Goal: Task Accomplishment & Management: Use online tool/utility

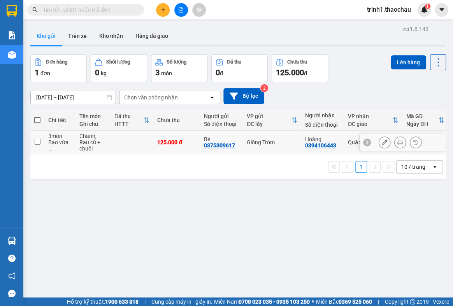
click at [37, 141] on input "checkbox" at bounding box center [38, 142] width 6 height 6
checkbox input "true"
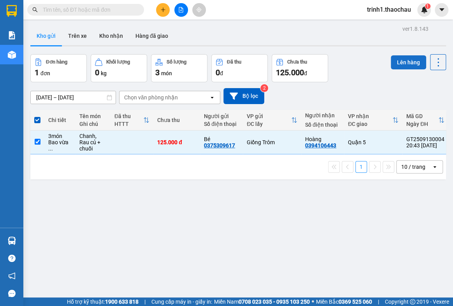
click at [406, 62] on button "Lên hàng" at bounding box center [408, 62] width 35 height 14
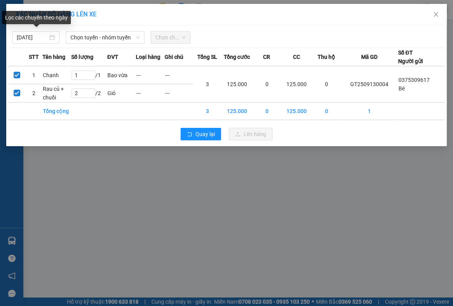
click at [64, 39] on div "Chọn tuyến - nhóm tuyến" at bounding box center [105, 37] width 85 height 12
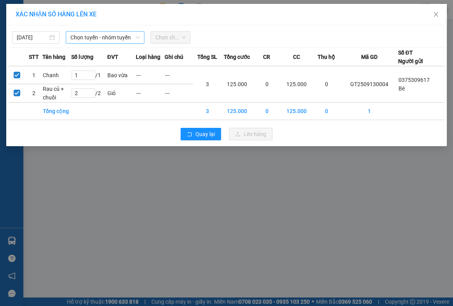
click at [91, 42] on span "Chọn tuyến - nhóm tuyến" at bounding box center [105, 38] width 69 height 12
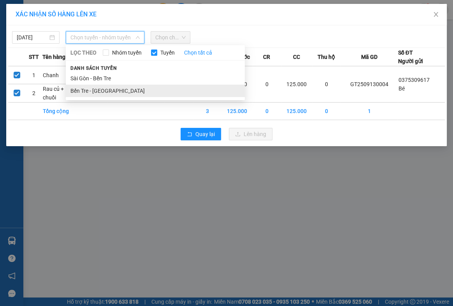
click at [101, 91] on li "Bến Tre - [GEOGRAPHIC_DATA]" at bounding box center [155, 91] width 179 height 12
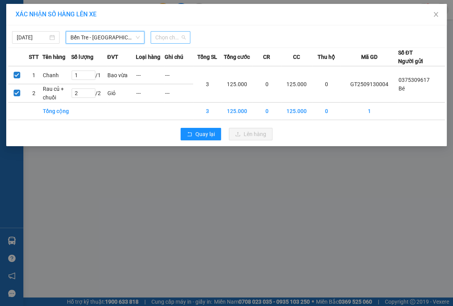
click at [169, 39] on span "Chọn chuyến" at bounding box center [170, 38] width 31 height 12
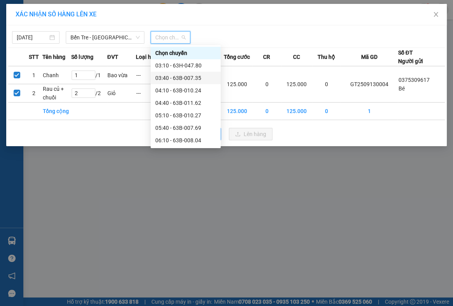
drag, startPoint x: 172, startPoint y: 63, endPoint x: 174, endPoint y: 78, distance: 14.9
click at [174, 78] on div "[PERSON_NAME] 03:10 - 63H-047.80 03:40 - 63B-007.35 04:10 - 63B-010.24 04:40 - …" at bounding box center [186, 240] width 70 height 386
click at [174, 78] on div "03:40 - 63B-007.35" at bounding box center [185, 78] width 61 height 9
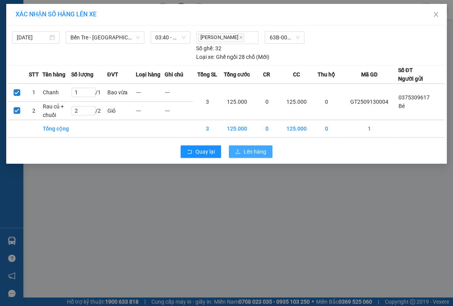
click at [251, 149] on span "Lên hàng" at bounding box center [255, 151] width 23 height 9
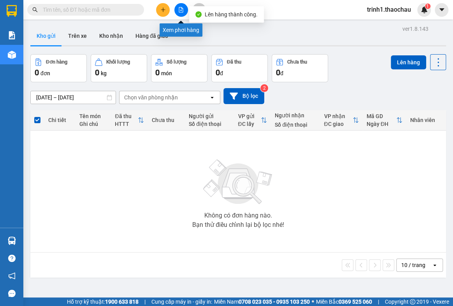
click at [182, 11] on icon "file-add" at bounding box center [180, 9] width 5 height 5
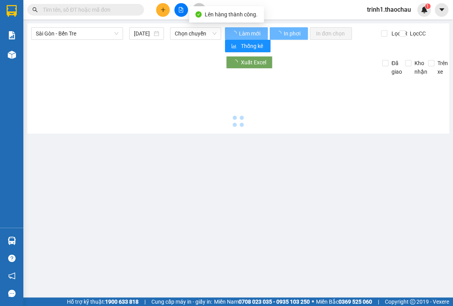
type input "[DATE]"
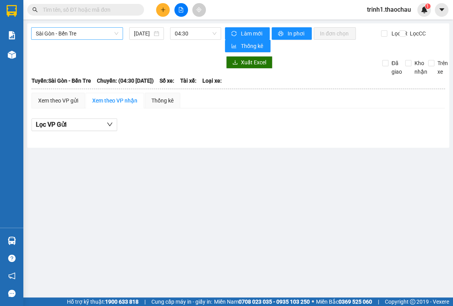
click at [117, 39] on span "Sài Gòn - Bến Tre" at bounding box center [77, 34] width 83 height 12
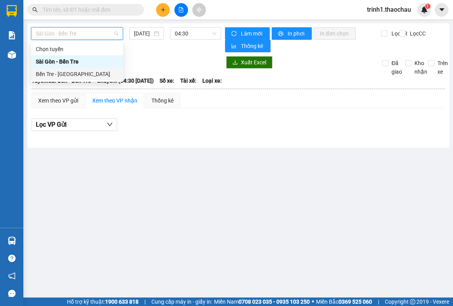
click at [72, 72] on div "Bến Tre - [GEOGRAPHIC_DATA]" at bounding box center [77, 74] width 83 height 9
type input "[DATE]"
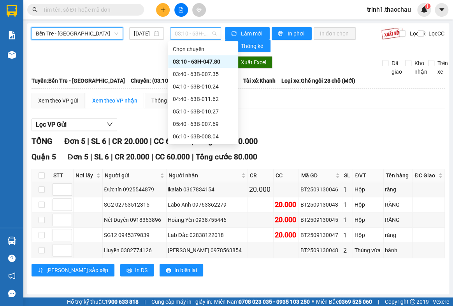
click at [176, 36] on span "03:10 - 63H-047.80" at bounding box center [196, 34] width 42 height 12
click at [190, 78] on div "03:40 - 63B-007.35" at bounding box center [203, 74] width 61 height 9
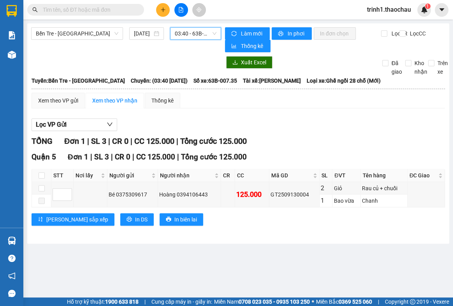
click at [182, 36] on span "03:40 - 63B-007.35" at bounding box center [196, 34] width 42 height 12
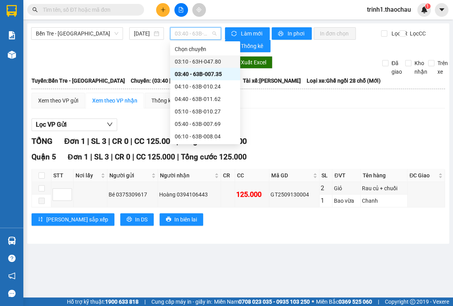
click at [189, 61] on div "03:10 - 63H-047.80" at bounding box center [205, 61] width 61 height 9
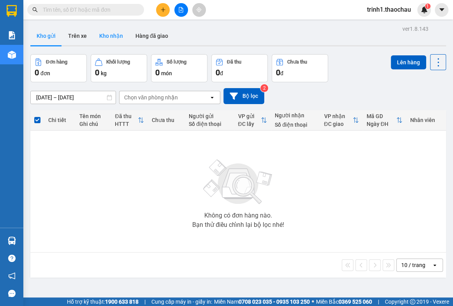
click at [109, 37] on button "Kho nhận" at bounding box center [111, 35] width 36 height 19
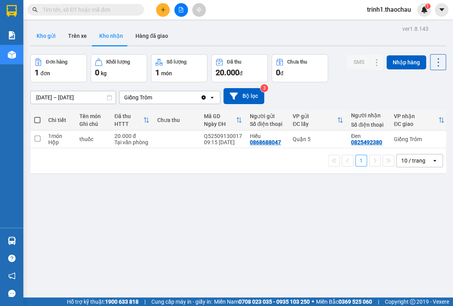
click at [44, 34] on button "Kho gửi" at bounding box center [46, 35] width 32 height 19
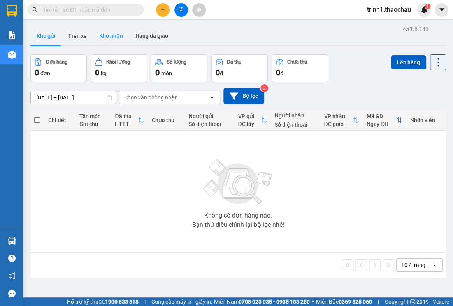
click at [101, 35] on button "Kho nhận" at bounding box center [111, 35] width 36 height 19
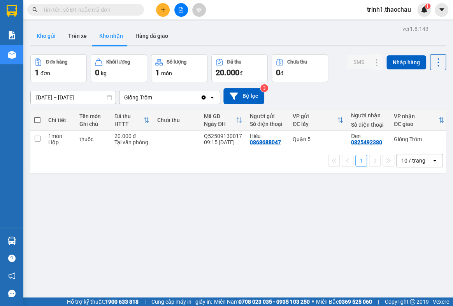
click at [52, 35] on button "Kho gửi" at bounding box center [46, 35] width 32 height 19
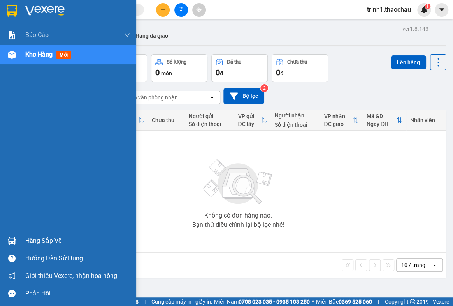
click at [43, 239] on div "Hàng sắp về" at bounding box center [77, 241] width 105 height 12
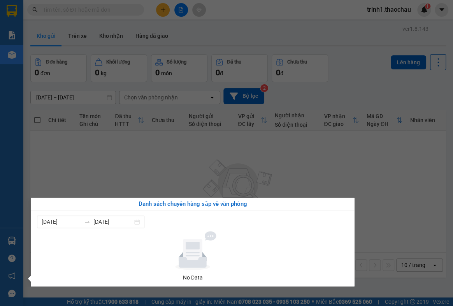
click at [340, 210] on div "Danh sách chuyến hàng sắp về văn phòng" at bounding box center [193, 203] width 324 height 13
click at [361, 195] on section "Kết quả [PERSON_NAME] ( 0 ) Bộ lọc No Data trinh1.thaochau 1 [PERSON_NAME] [PER…" at bounding box center [226, 153] width 453 height 306
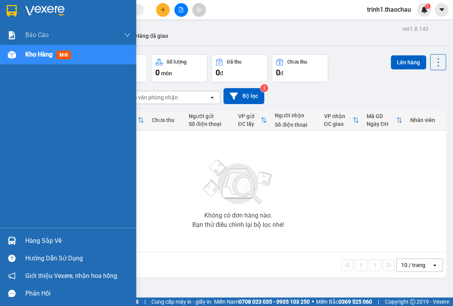
click at [32, 236] on div "Hàng sắp về" at bounding box center [77, 241] width 105 height 12
